Goal: Transaction & Acquisition: Purchase product/service

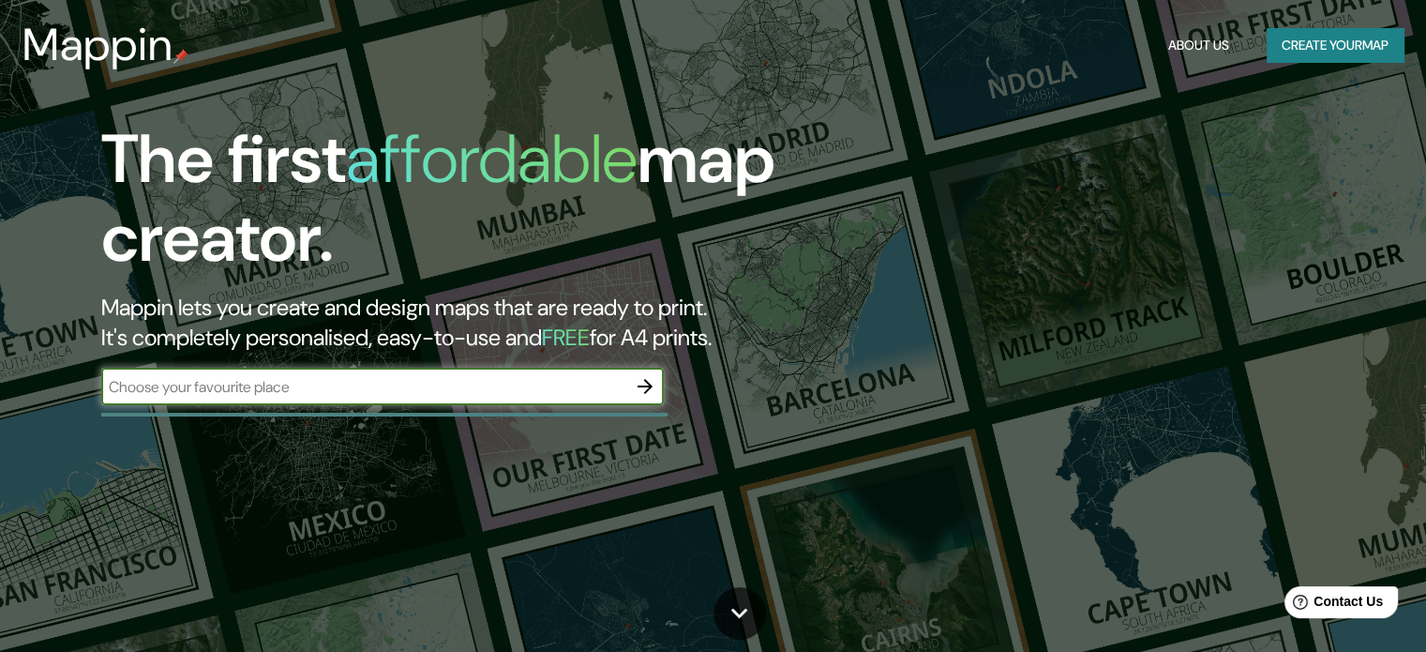
click at [207, 397] on div "​" at bounding box center [382, 387] width 563 height 38
type input "[GEOGRAPHIC_DATA][PERSON_NAME]"
click at [644, 382] on icon "button" at bounding box center [645, 386] width 23 height 23
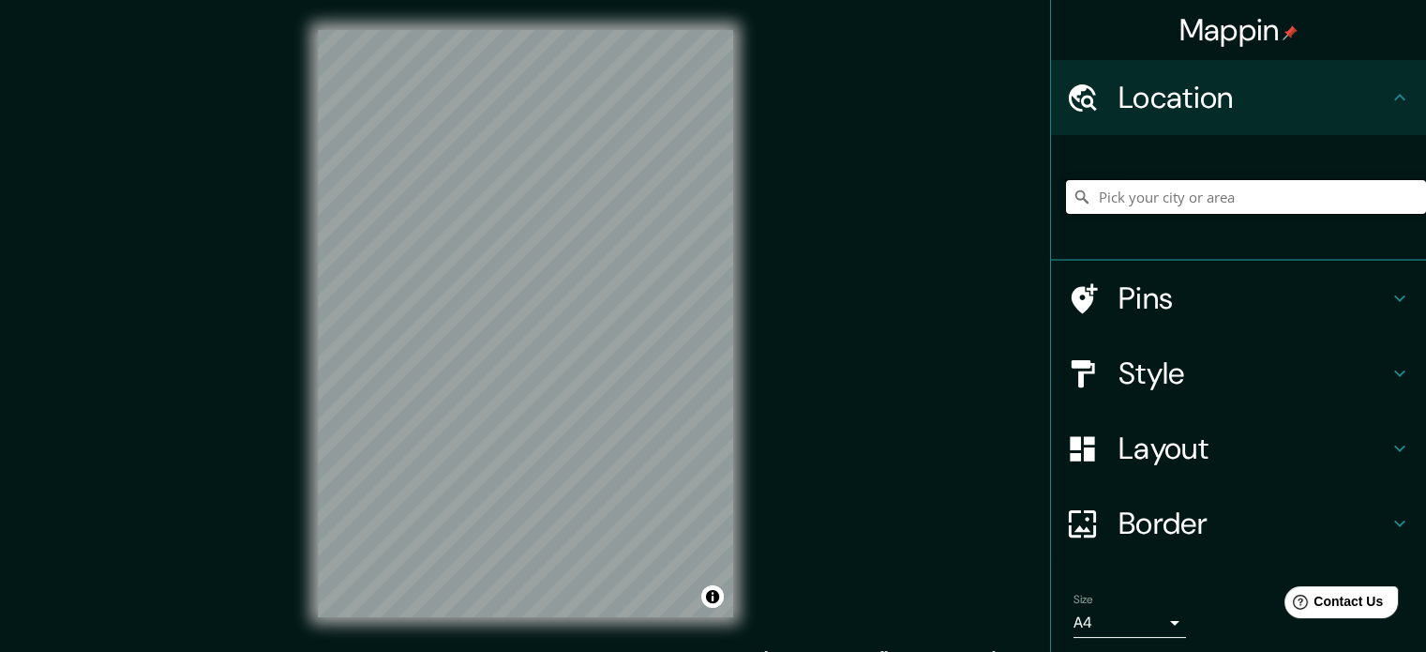
click at [1153, 193] on input "Pick your city or area" at bounding box center [1246, 197] width 360 height 34
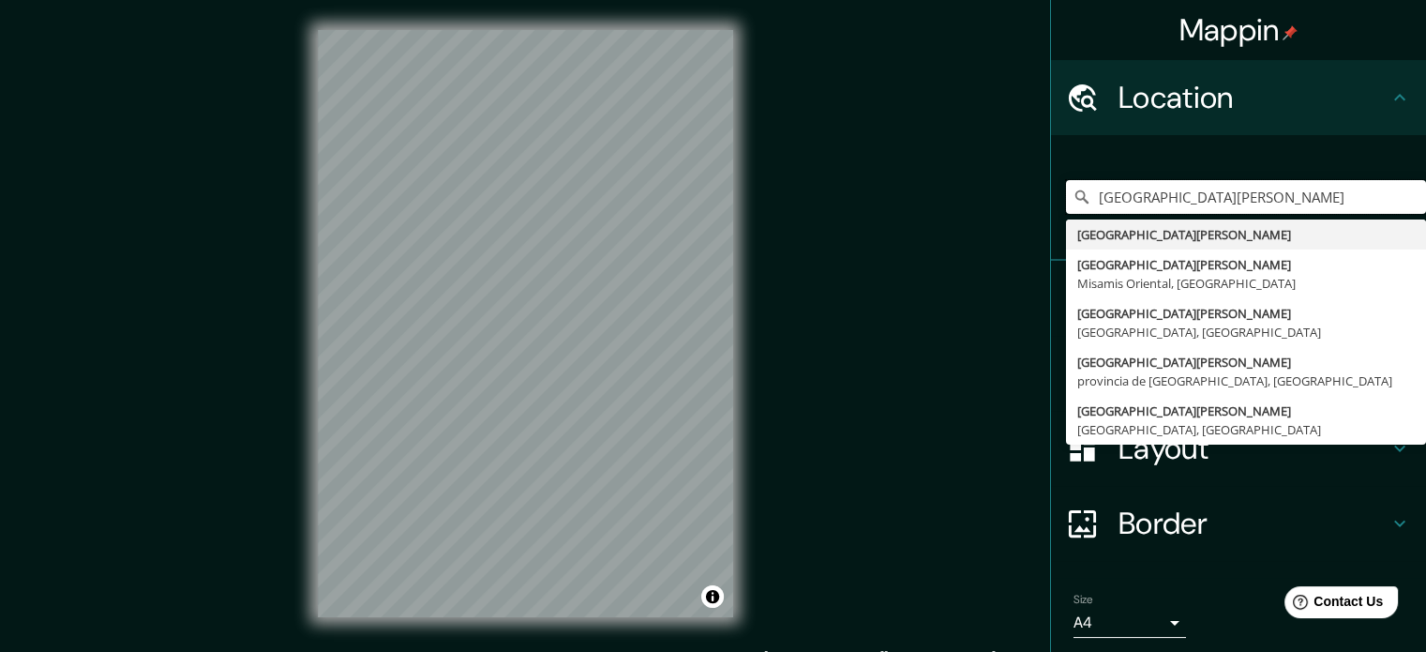
type input "[GEOGRAPHIC_DATA][PERSON_NAME]"
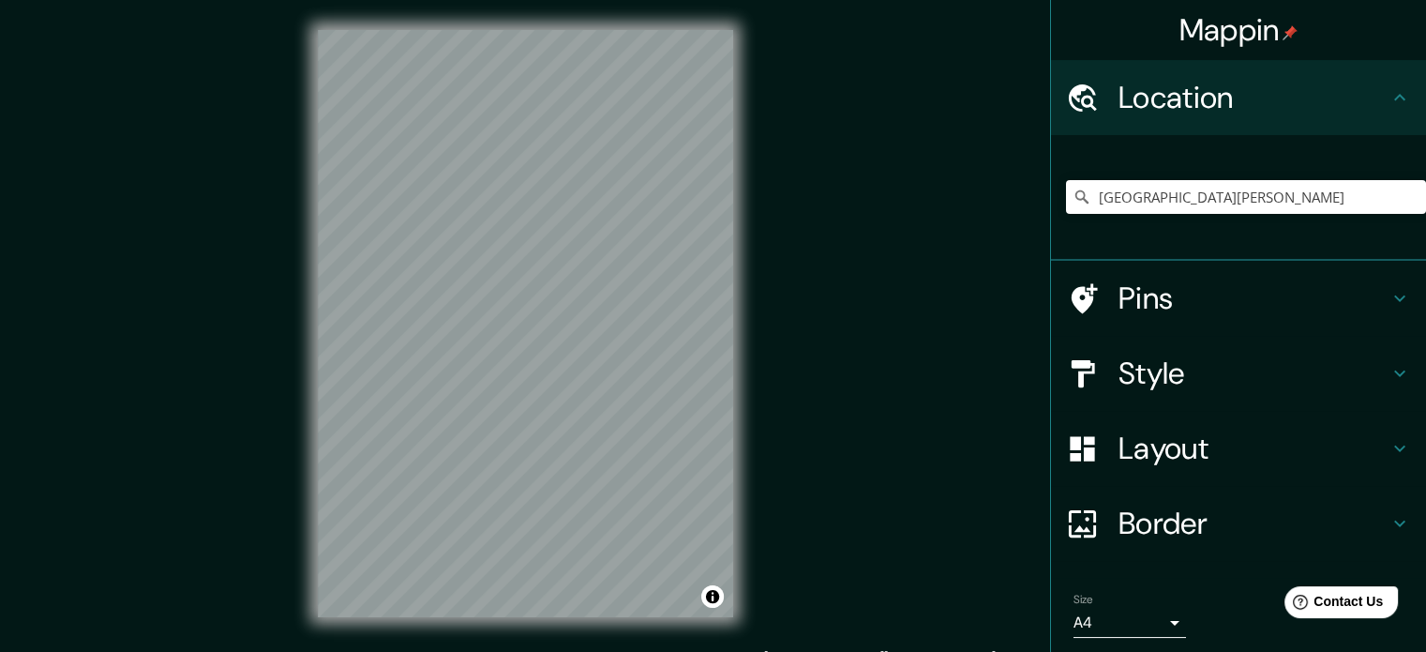
click at [1389, 366] on icon at bounding box center [1400, 373] width 23 height 23
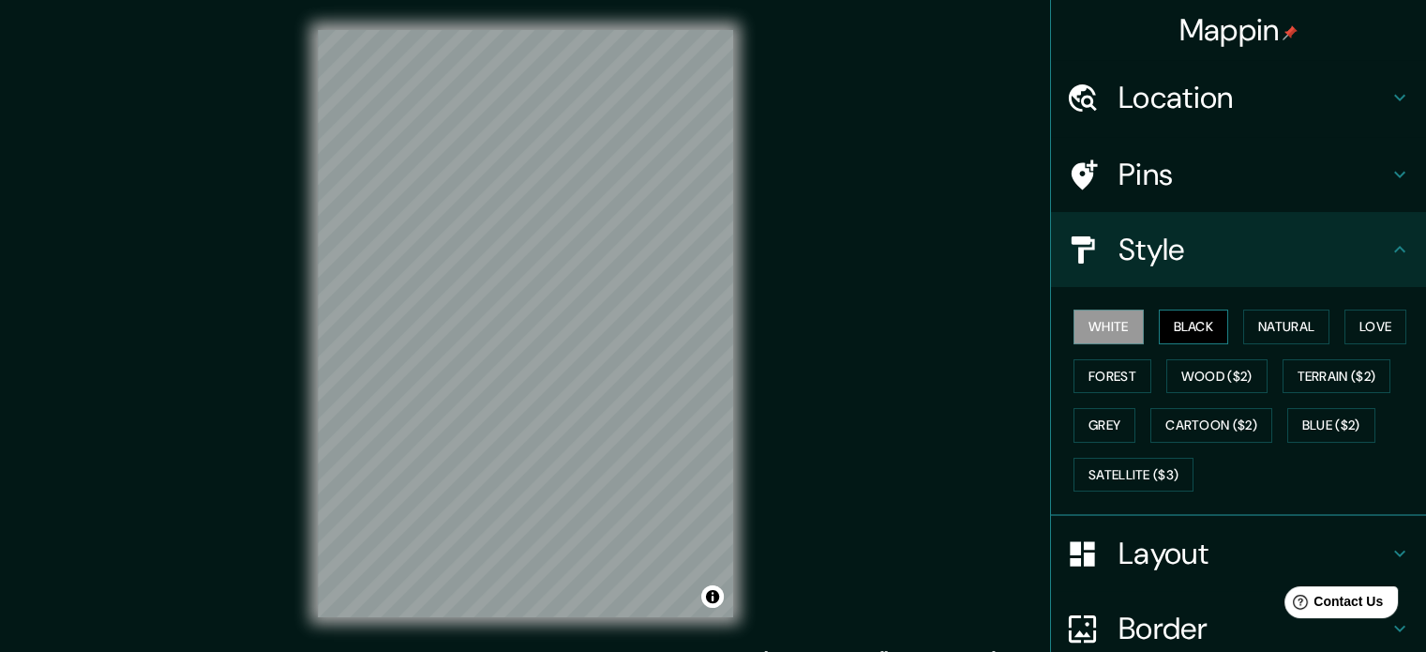
click at [1189, 324] on button "Black" at bounding box center [1194, 326] width 70 height 35
click at [1264, 322] on button "Natural" at bounding box center [1286, 326] width 86 height 35
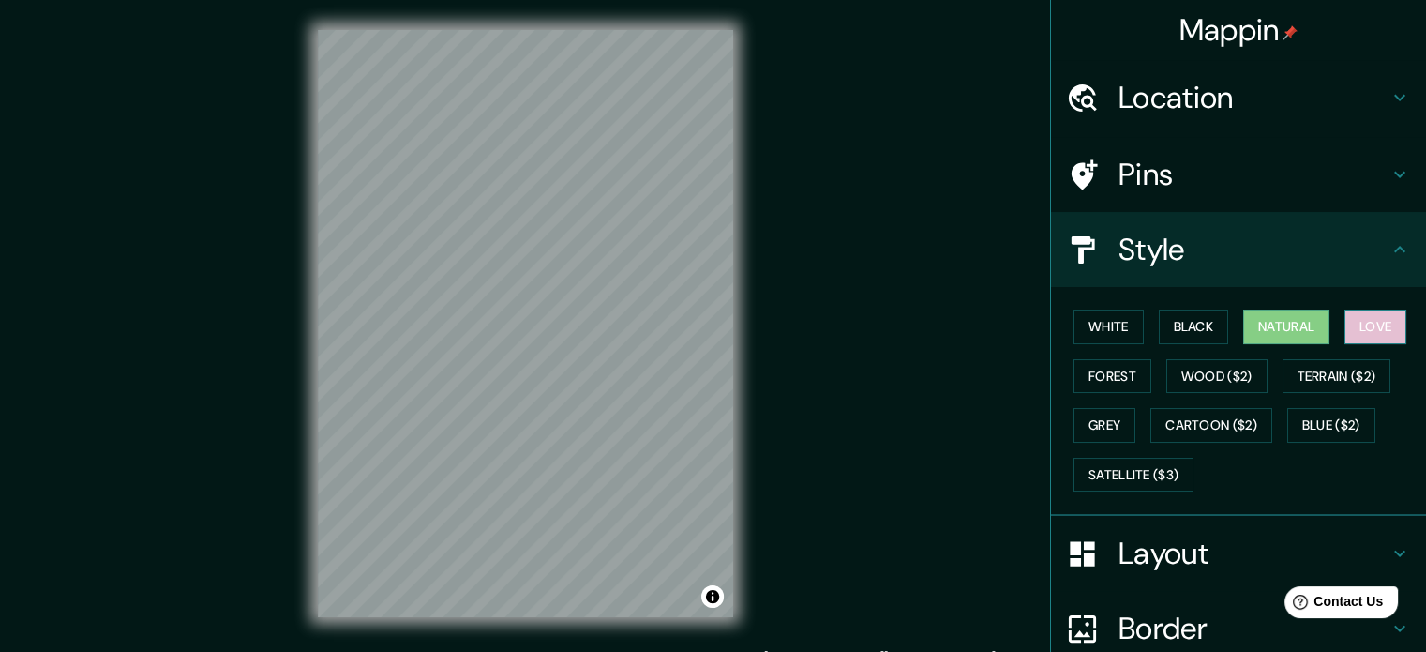
click at [1363, 329] on button "Love" at bounding box center [1376, 326] width 62 height 35
click at [1339, 369] on button "Terrain ($2)" at bounding box center [1337, 376] width 109 height 35
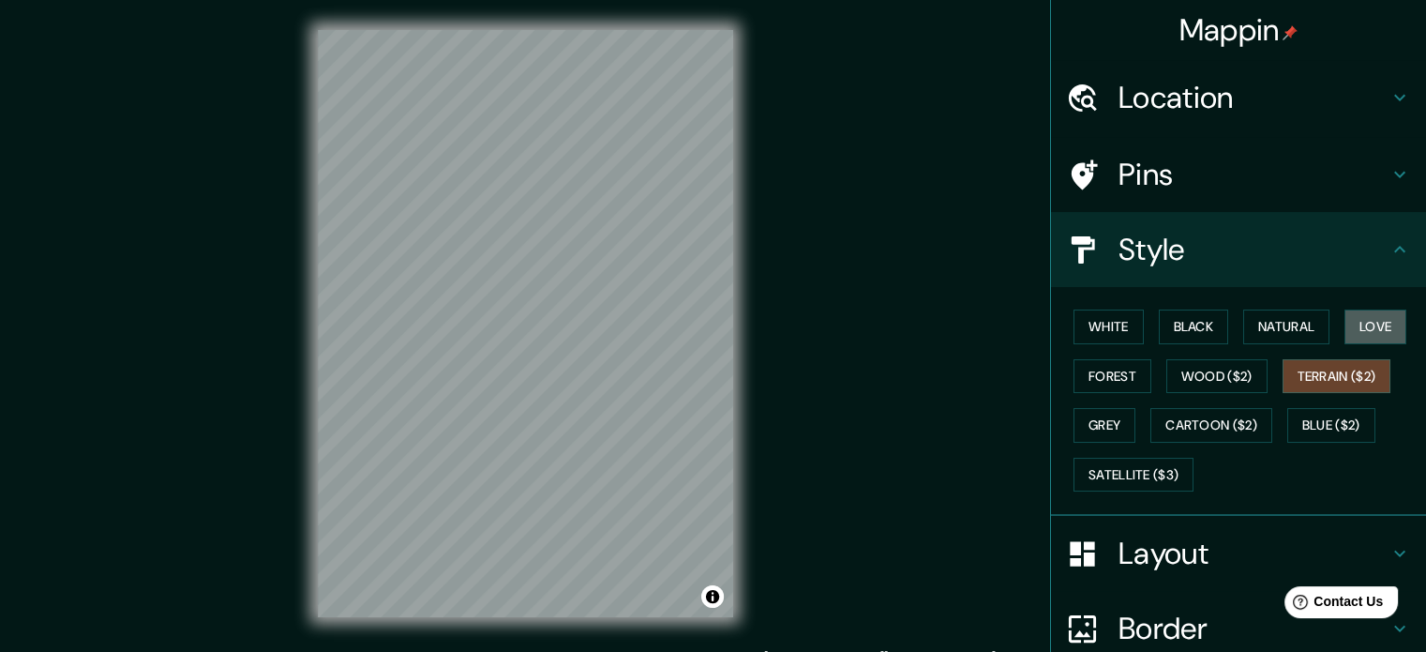
drag, startPoint x: 1364, startPoint y: 325, endPoint x: 1266, endPoint y: 399, distance: 122.7
click at [1367, 326] on button "Love" at bounding box center [1376, 326] width 62 height 35
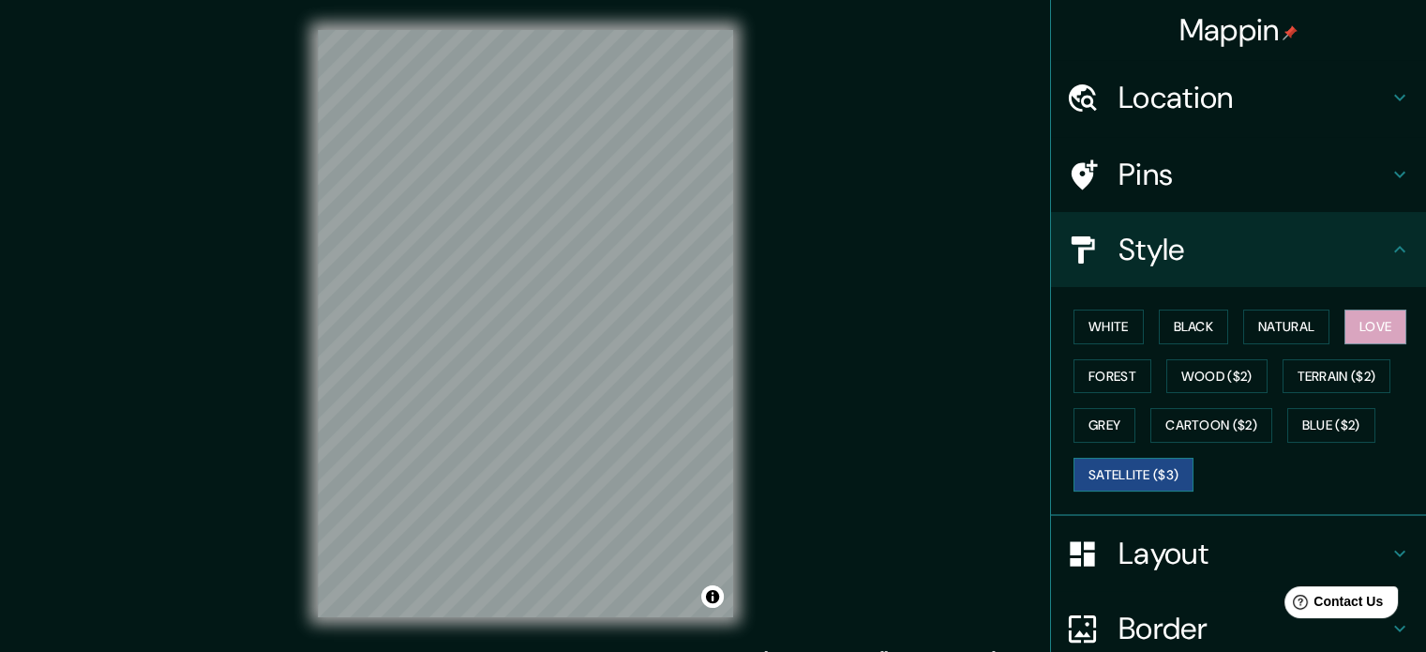
click at [1119, 471] on button "Satellite ($3)" at bounding box center [1134, 475] width 120 height 35
click at [1106, 421] on button "Grey" at bounding box center [1105, 425] width 62 height 35
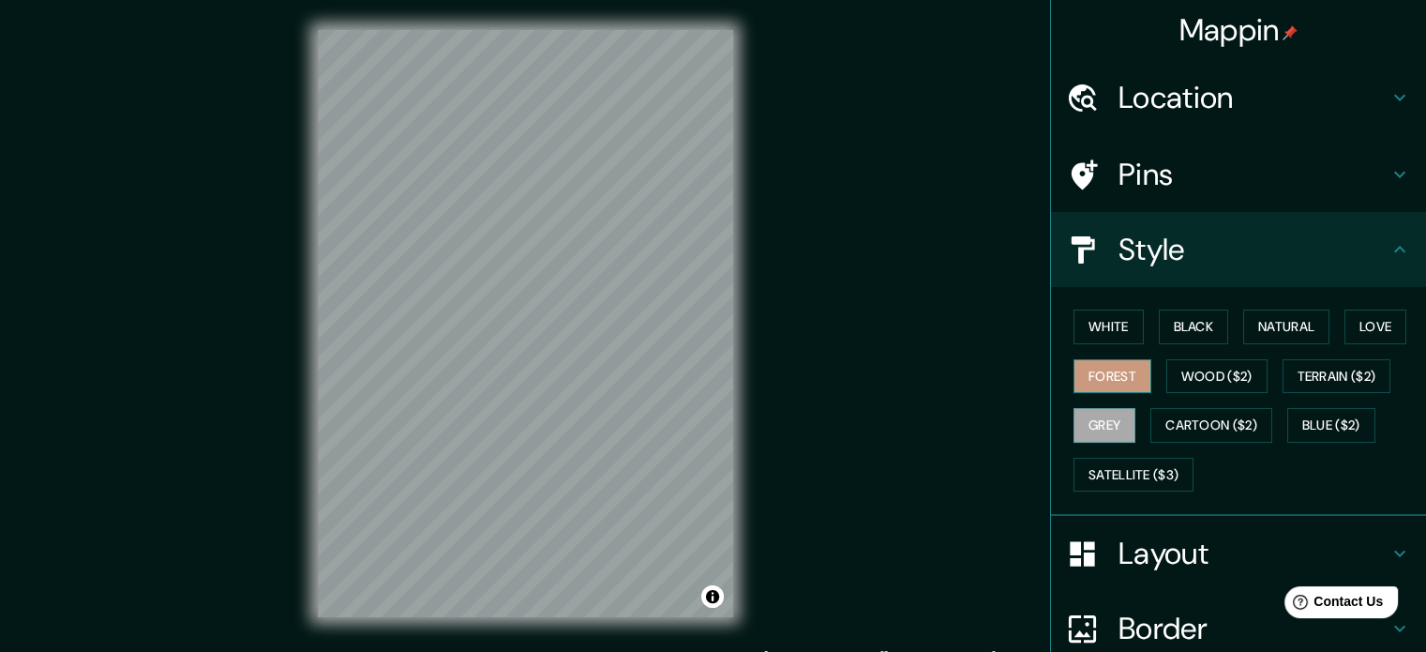
click at [1108, 369] on button "Forest" at bounding box center [1113, 376] width 78 height 35
click at [1152, 470] on button "Satellite ($3)" at bounding box center [1134, 475] width 120 height 35
click at [1111, 422] on button "Grey" at bounding box center [1105, 425] width 62 height 35
click at [1333, 367] on button "Terrain ($2)" at bounding box center [1337, 376] width 109 height 35
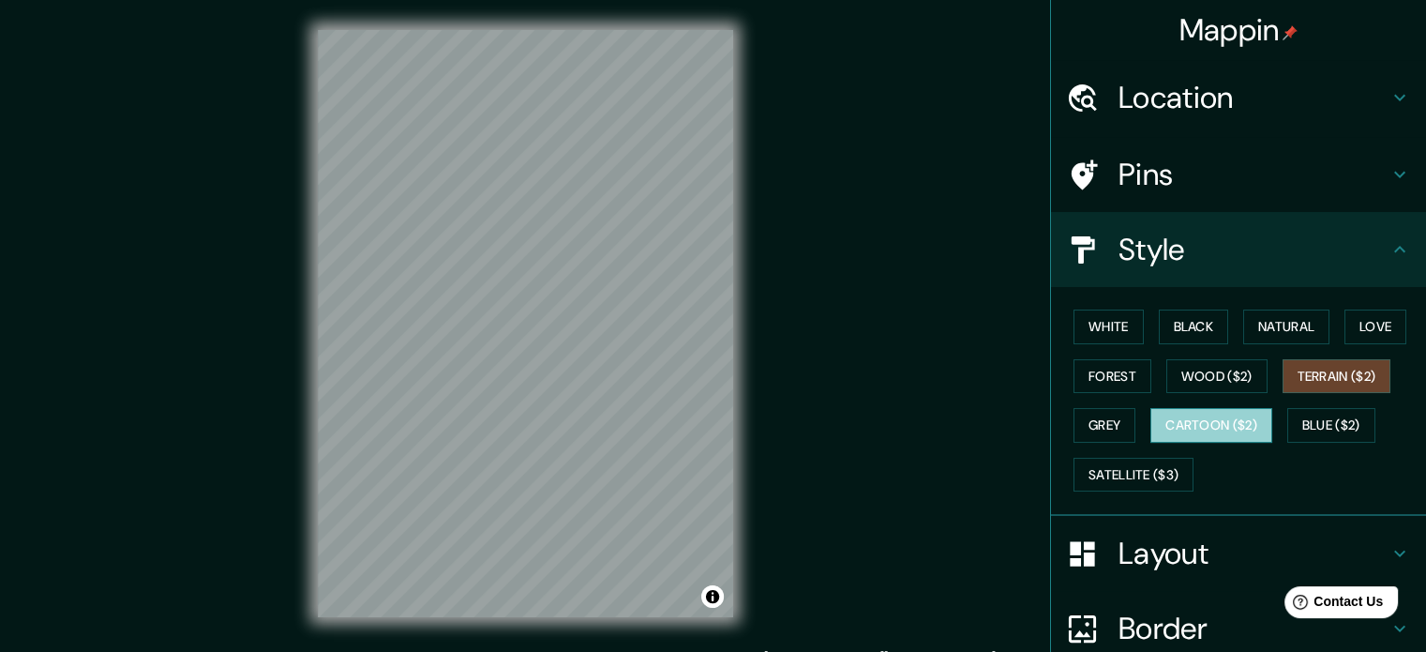
click at [1242, 411] on button "Cartoon ($2)" at bounding box center [1212, 425] width 122 height 35
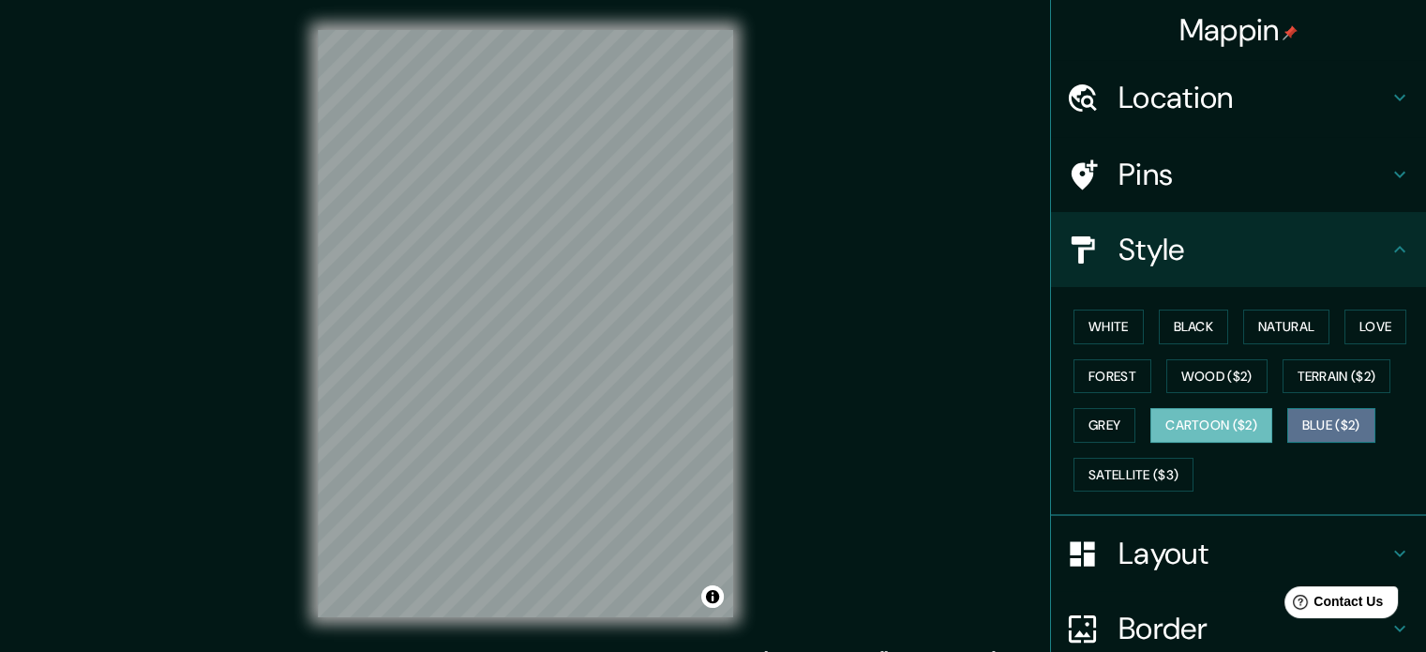
click at [1317, 427] on button "Blue ($2)" at bounding box center [1331, 425] width 88 height 35
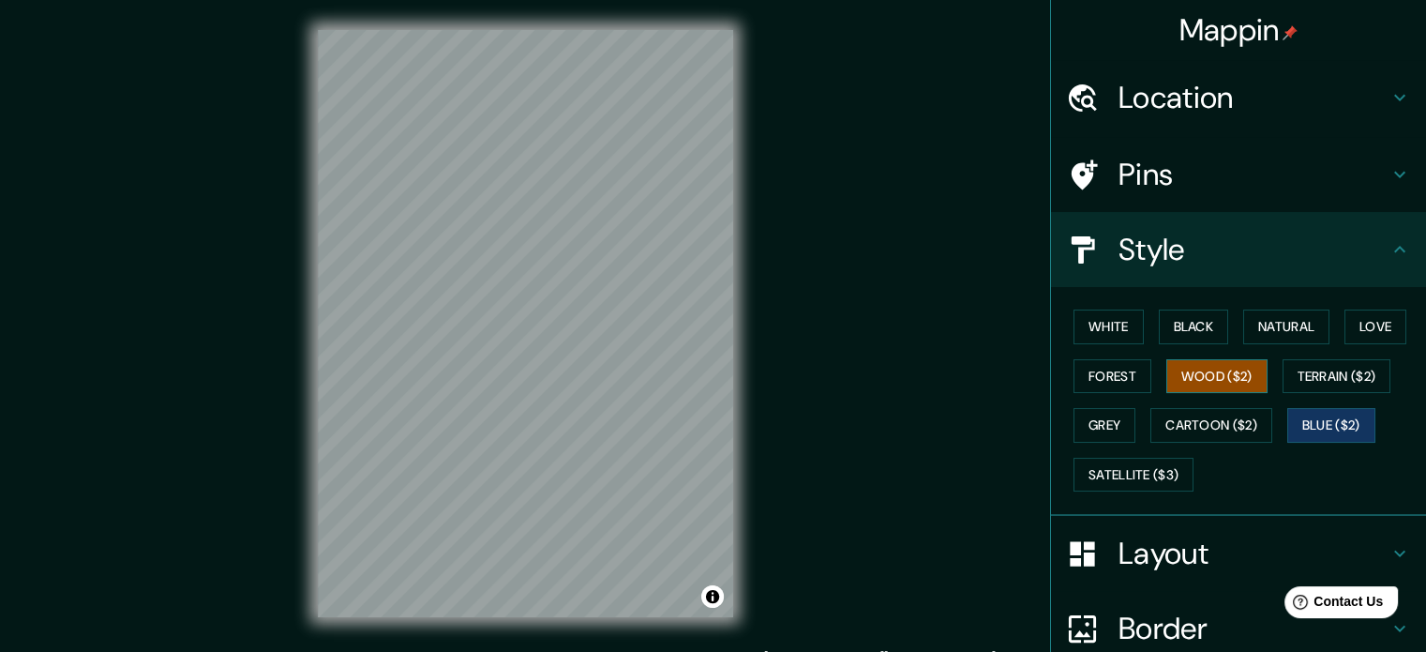
click at [1233, 374] on button "Wood ($2)" at bounding box center [1217, 376] width 101 height 35
click at [1106, 370] on button "Forest" at bounding box center [1113, 376] width 78 height 35
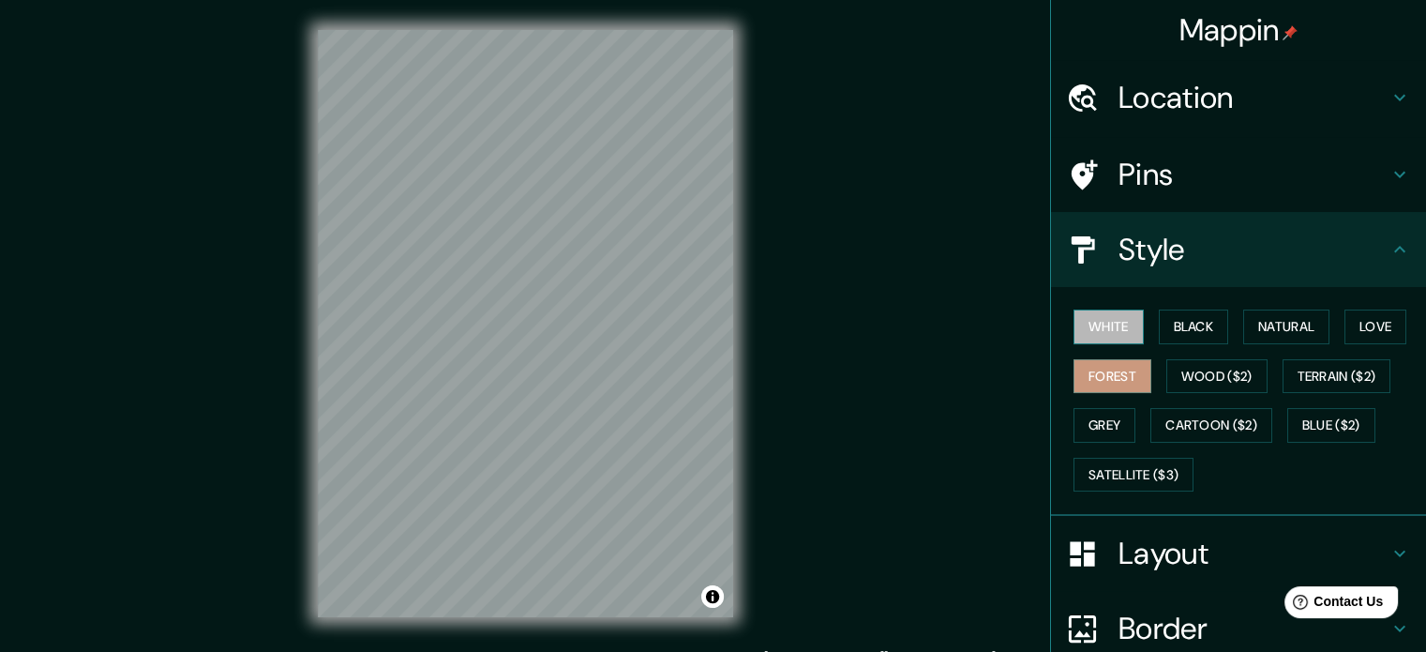
click at [1115, 325] on button "White" at bounding box center [1109, 326] width 70 height 35
click at [1384, 153] on div "Pins" at bounding box center [1238, 174] width 375 height 75
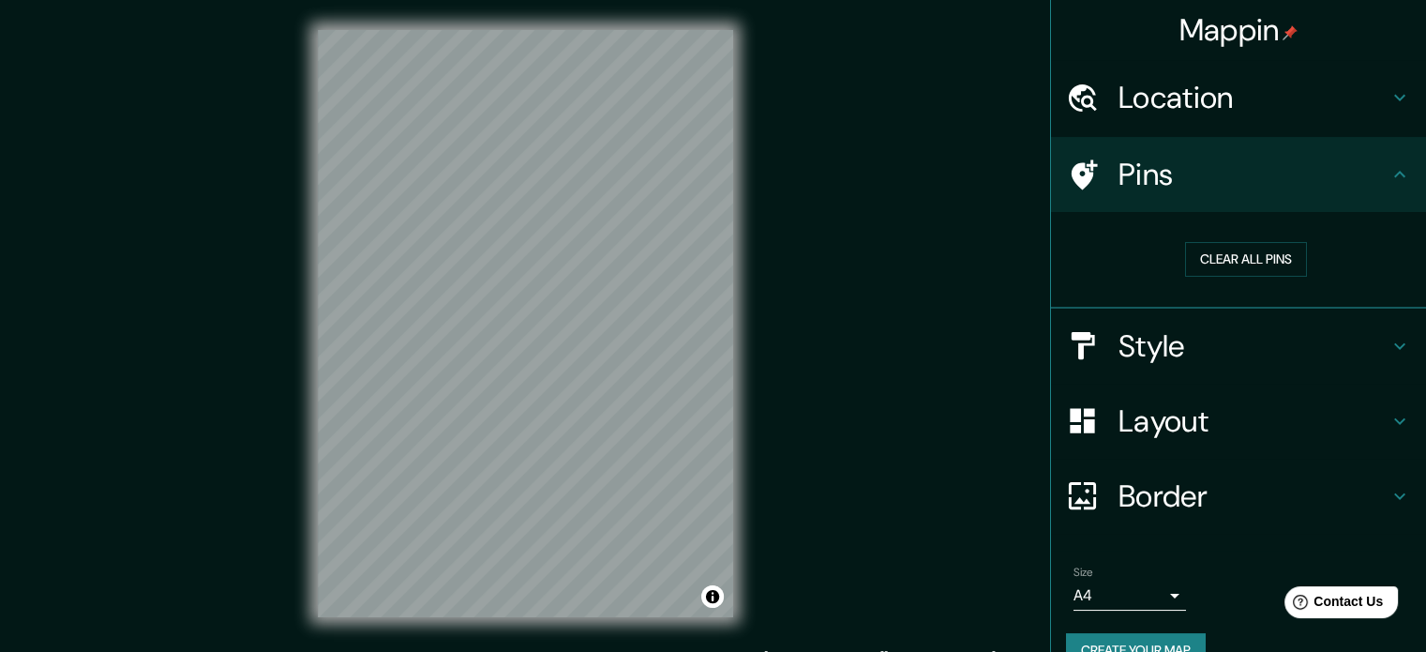
click at [1389, 99] on icon at bounding box center [1400, 97] width 23 height 23
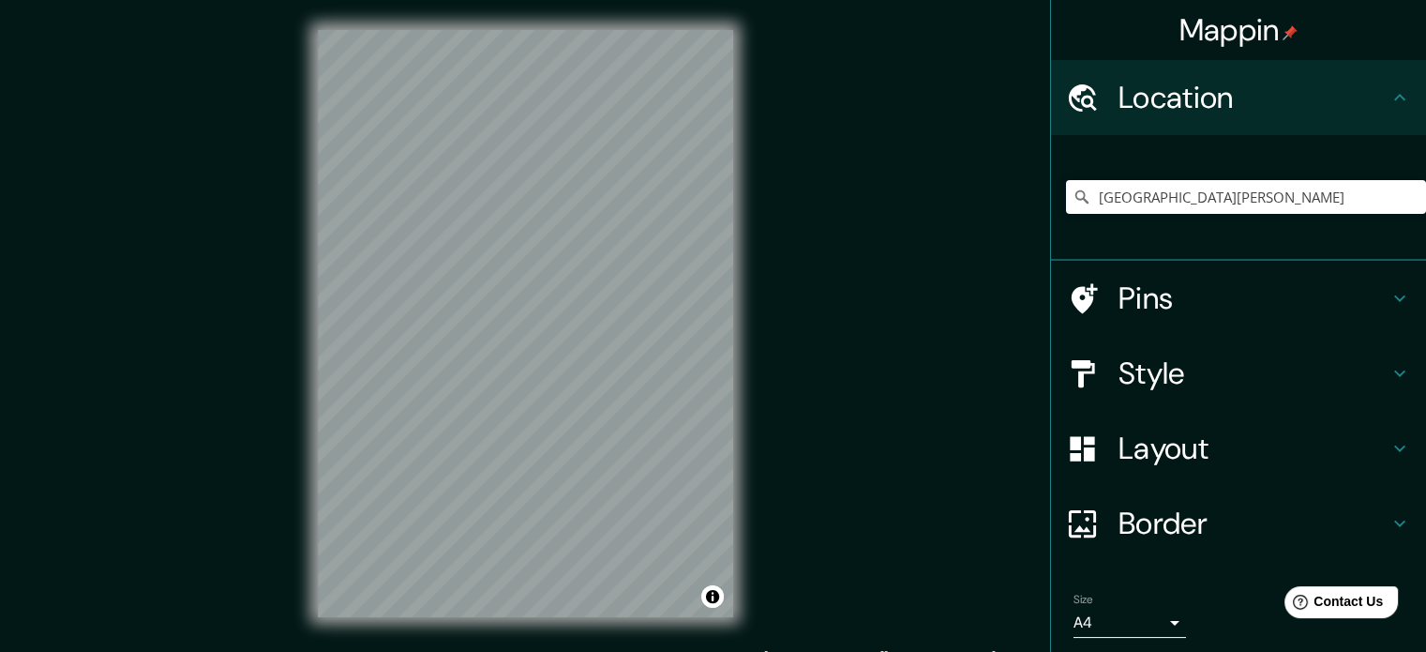
drag, startPoint x: 1380, startPoint y: 97, endPoint x: 1374, endPoint y: 112, distance: 16.4
click at [1389, 97] on icon at bounding box center [1400, 97] width 23 height 23
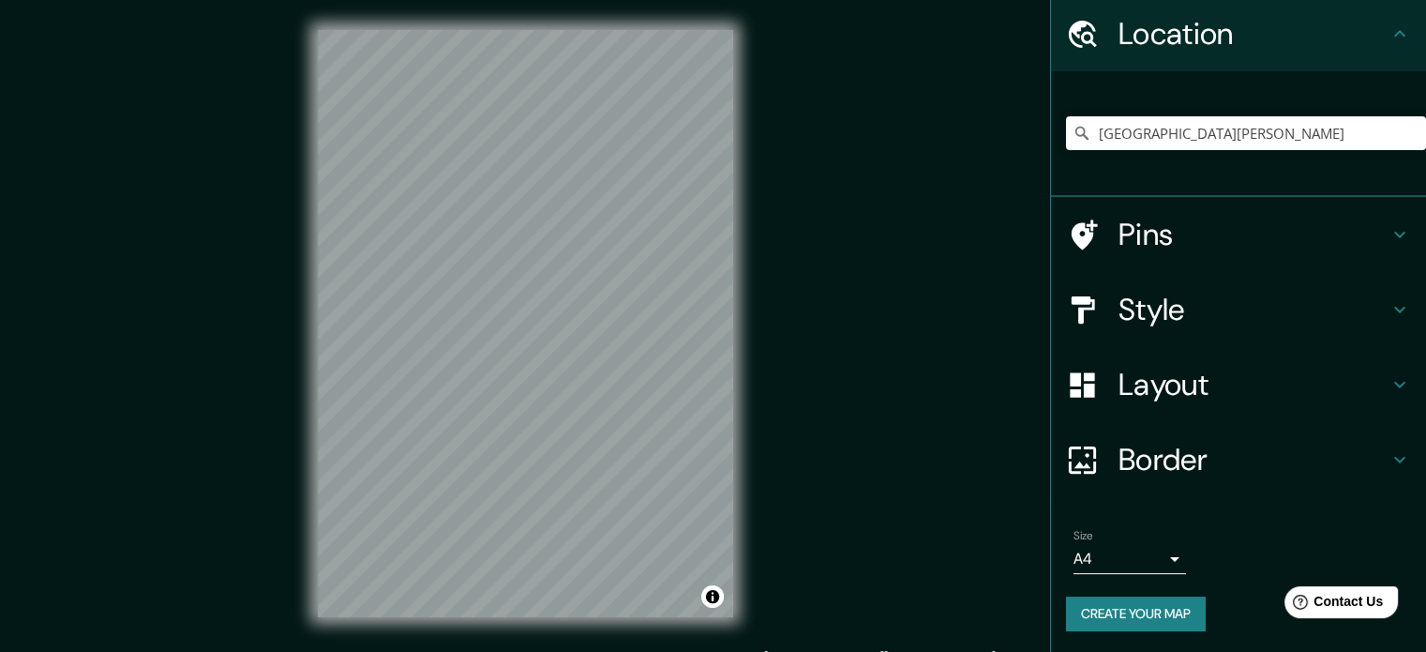
scroll to position [24, 0]
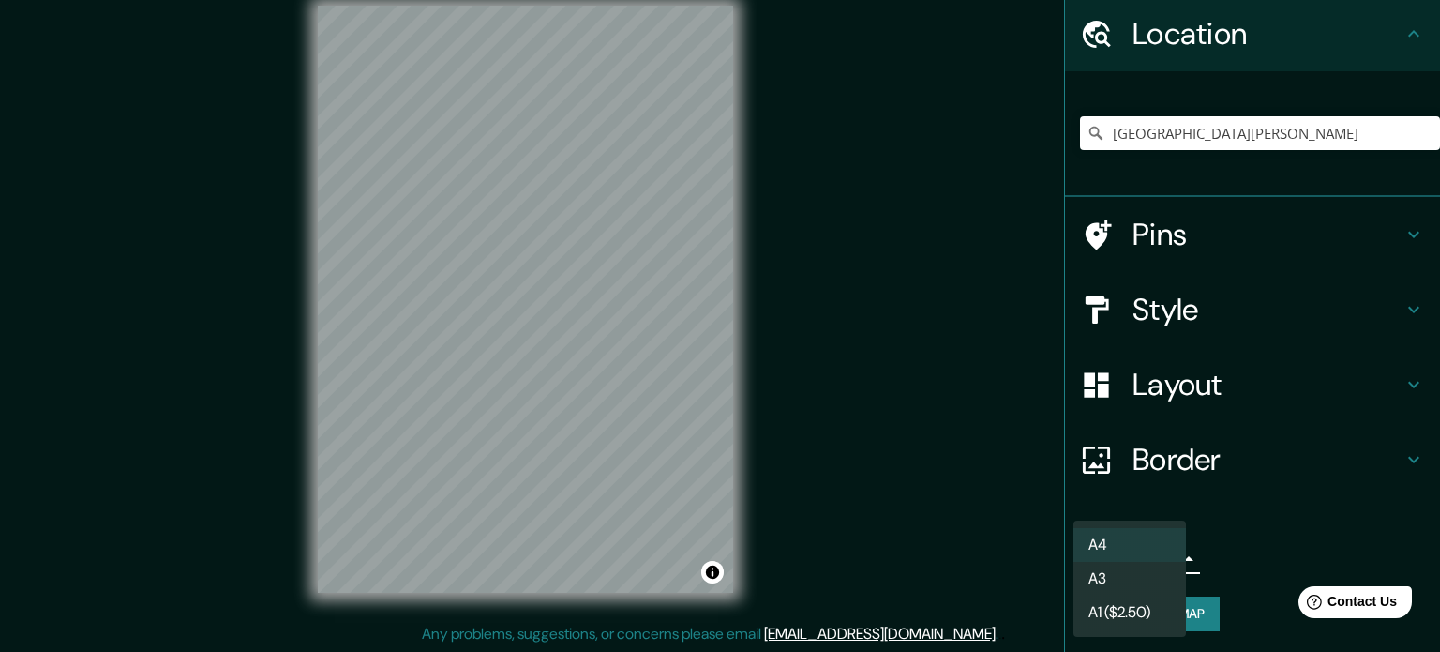
click at [1158, 550] on body "Mappin Location [GEOGRAPHIC_DATA][PERSON_NAME] [GEOGRAPHIC_DATA][PERSON_NAME] […" at bounding box center [720, 302] width 1440 height 652
click at [1171, 539] on li "A4" at bounding box center [1130, 545] width 113 height 34
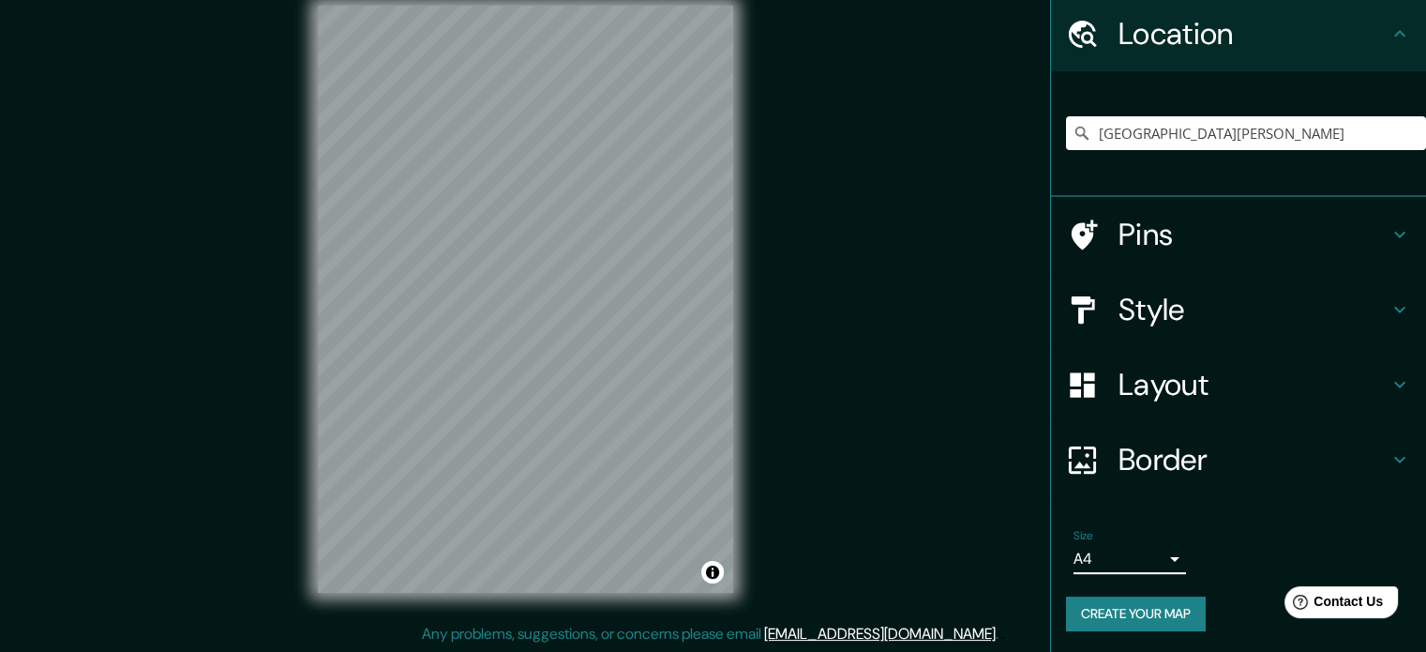
click at [1170, 613] on button "Create your map" at bounding box center [1136, 613] width 140 height 35
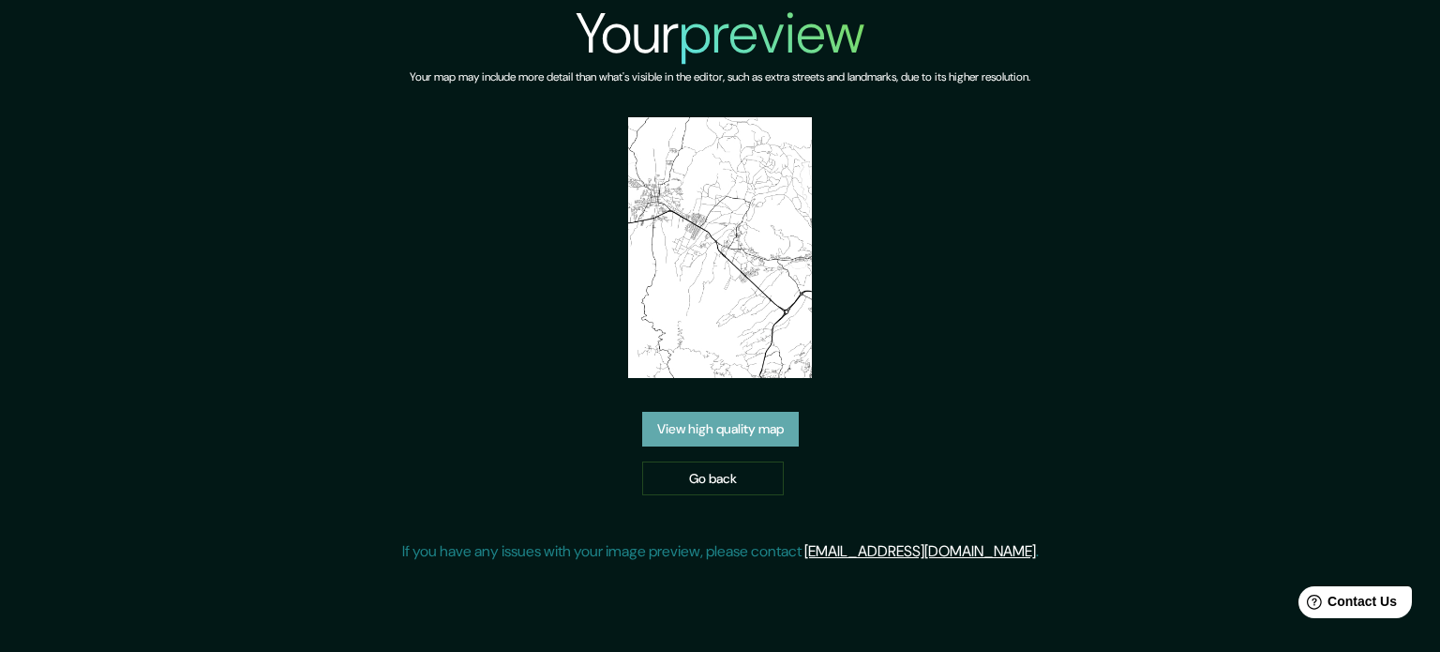
click at [717, 418] on link "View high quality map" at bounding box center [720, 429] width 157 height 35
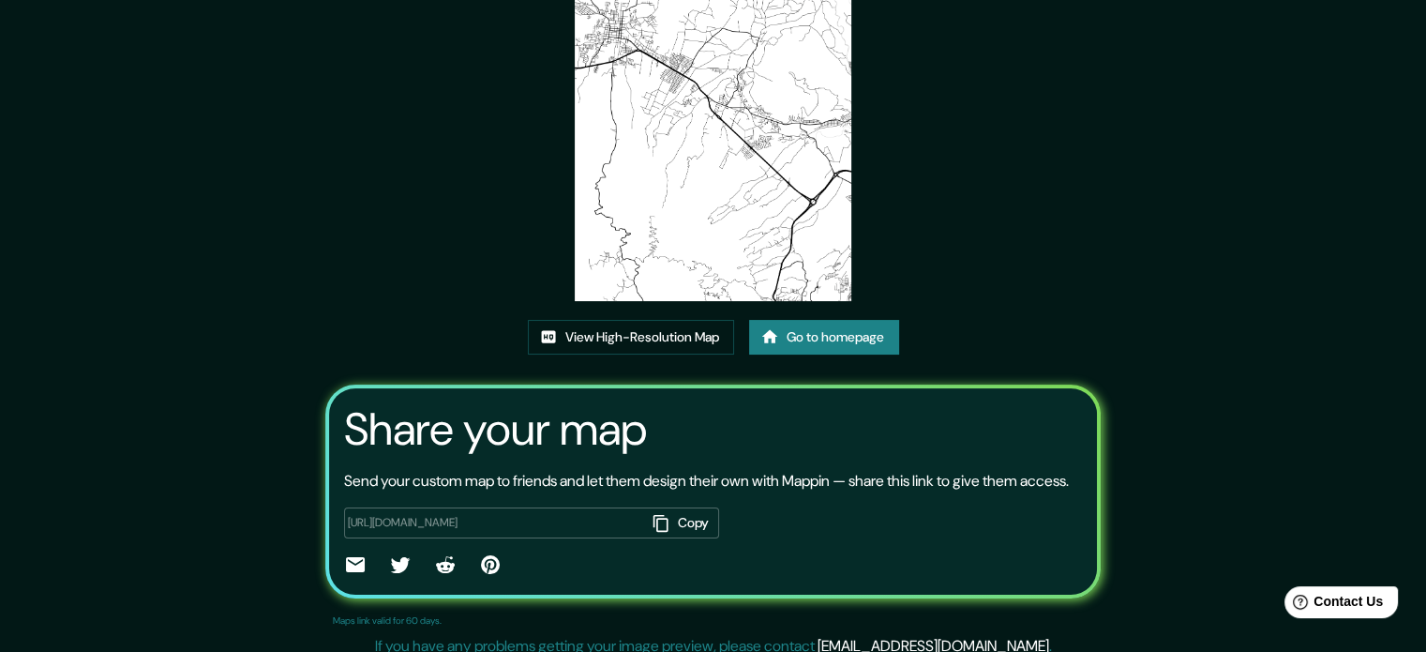
scroll to position [188, 0]
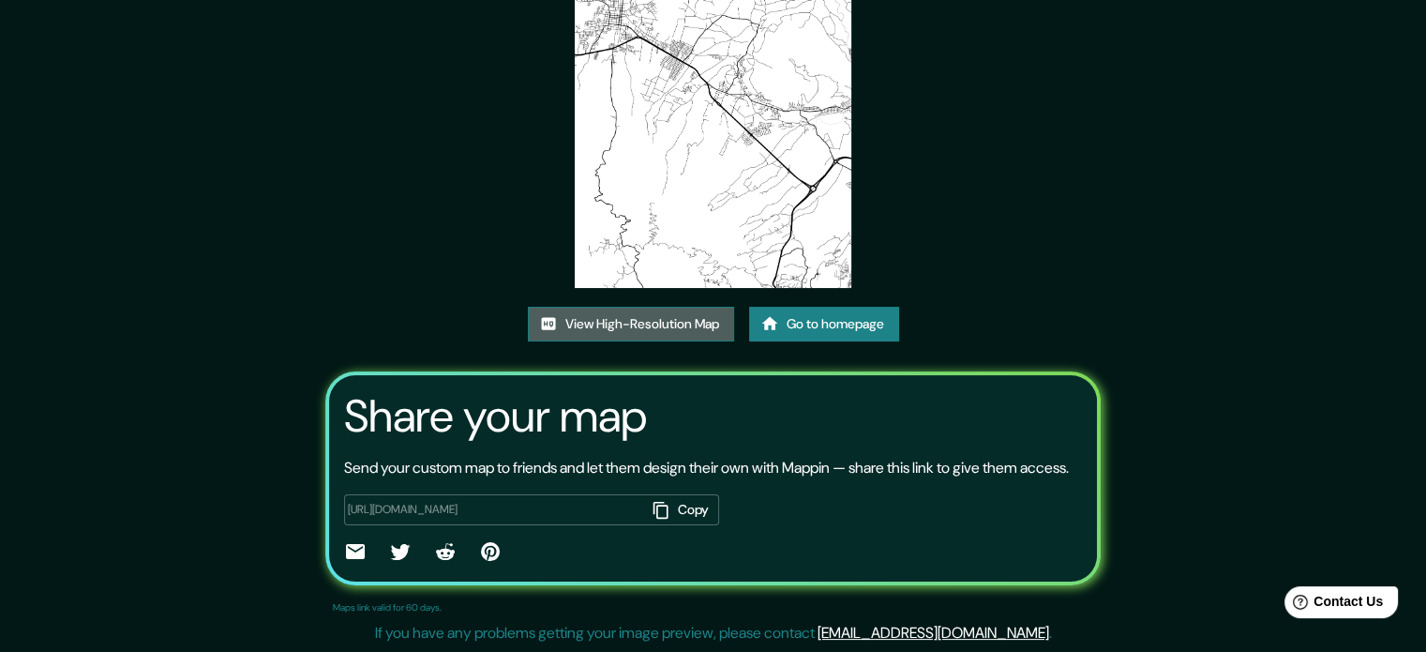
click at [598, 309] on link "View High-Resolution Map" at bounding box center [631, 324] width 206 height 35
